Goal: Task Accomplishment & Management: Complete application form

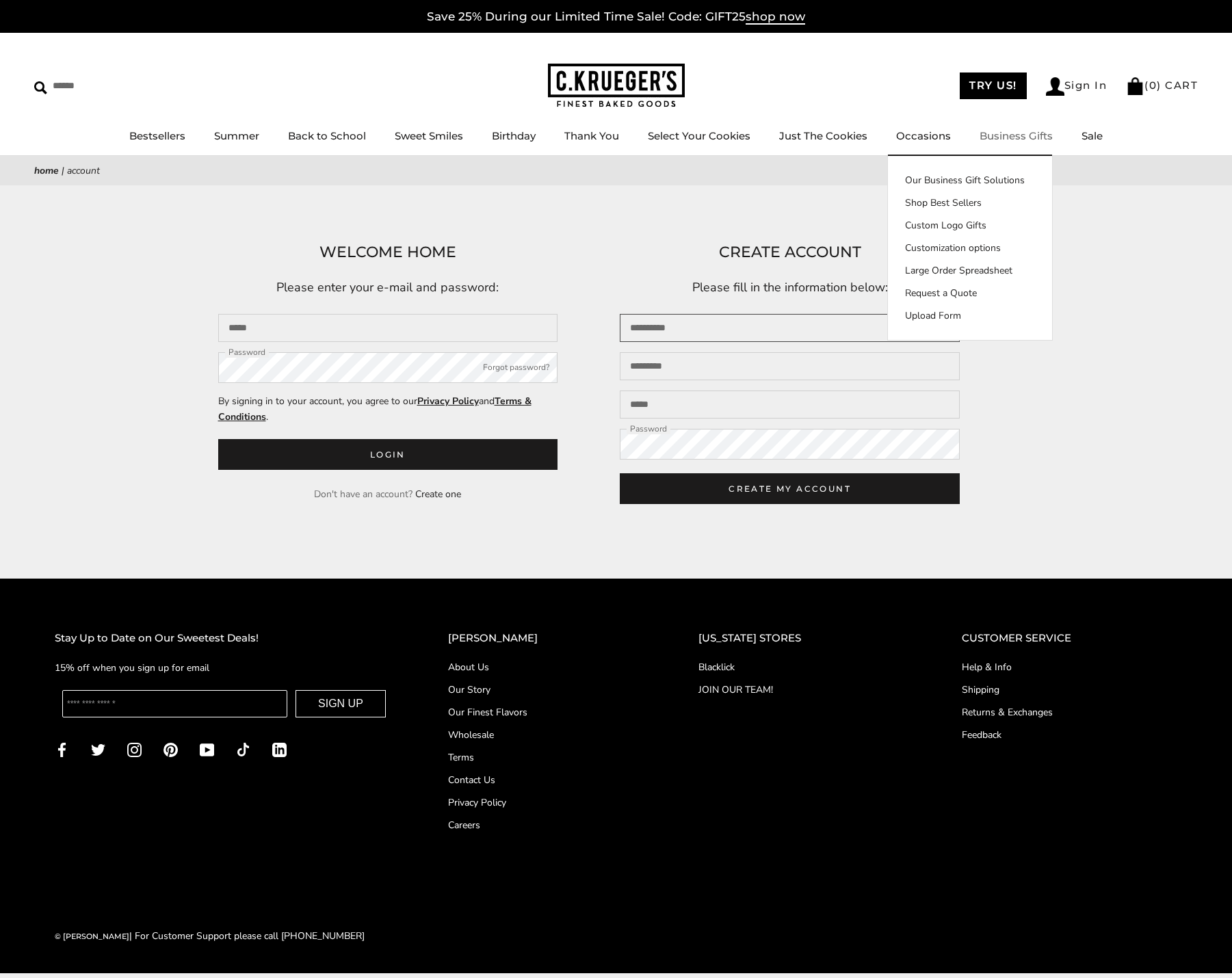
type input "*****"
type input "********"
type input "**********"
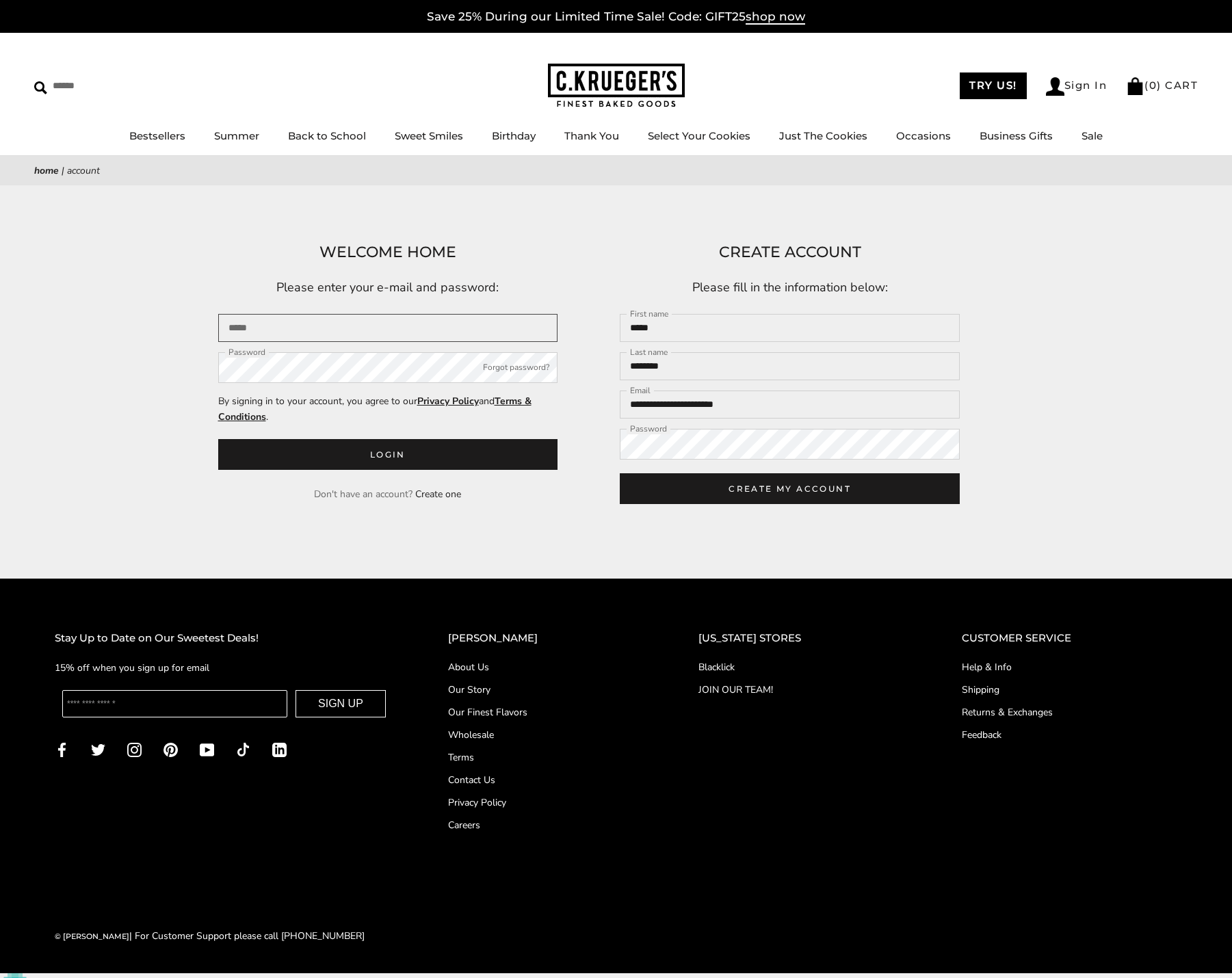
click at [527, 333] on input "Email" at bounding box center [388, 328] width 340 height 28
